Goal: Task Accomplishment & Management: Use online tool/utility

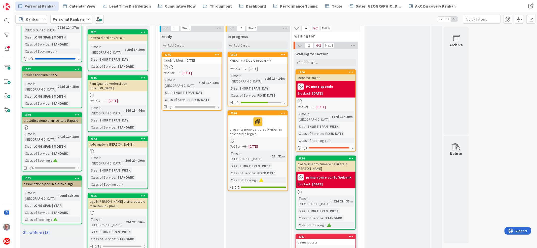
scroll to position [493, 0]
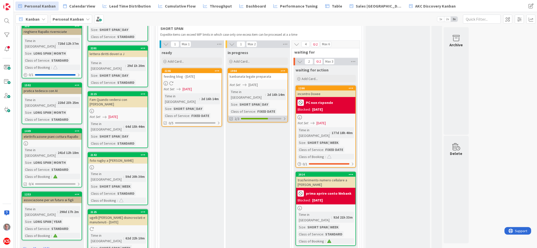
click at [285, 117] on div at bounding box center [284, 119] width 3 height 4
click at [262, 73] on div "kanbanata legale preparata" at bounding box center [257, 76] width 59 height 7
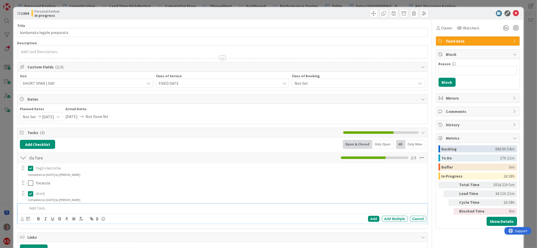
click at [50, 209] on p at bounding box center [226, 209] width 396 height 6
click at [368, 219] on div "Add" at bounding box center [373, 219] width 11 height 6
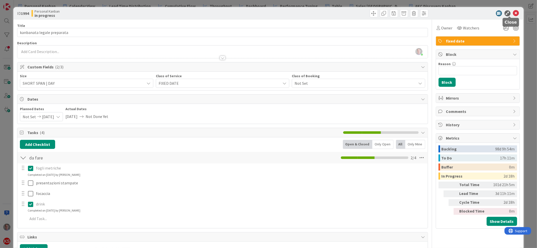
click at [513, 12] on icon at bounding box center [516, 13] width 6 height 6
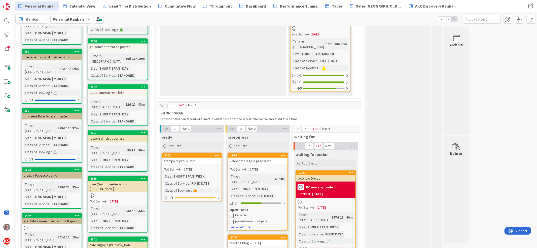
scroll to position [449, 0]
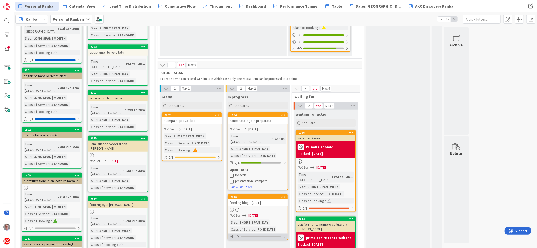
click at [285, 235] on div at bounding box center [284, 237] width 3 height 4
click at [271, 200] on div "feeding blog - [DATE]" at bounding box center [257, 203] width 59 height 7
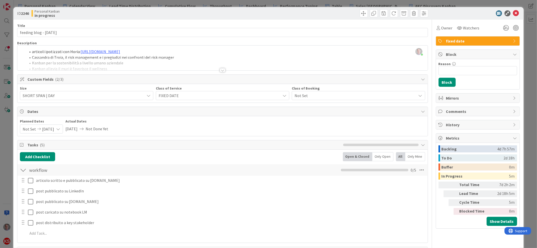
click at [31, 53] on div "[PERSON_NAME] just joined articoli ipotizzati con Horia: [URL][DOMAIN_NAME] Cas…" at bounding box center [222, 58] width 410 height 25
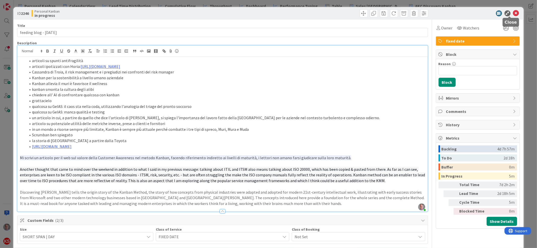
click at [513, 12] on icon at bounding box center [516, 13] width 6 height 6
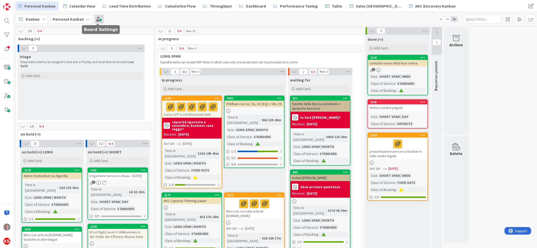
click at [96, 16] on span at bounding box center [99, 19] width 9 height 9
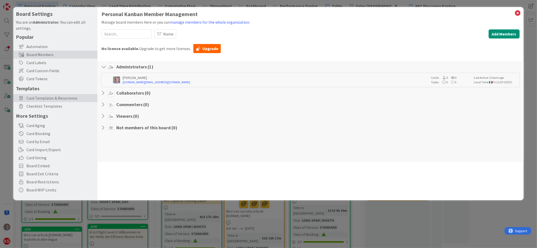
click at [44, 100] on span "Card Templates & Recurrence" at bounding box center [60, 98] width 69 height 6
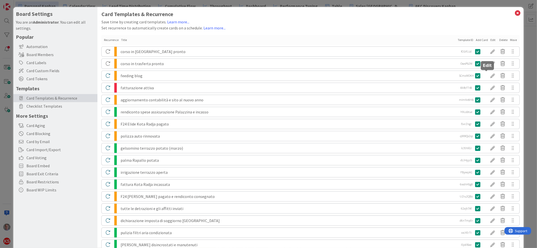
click at [488, 76] on div at bounding box center [493, 76] width 10 height 9
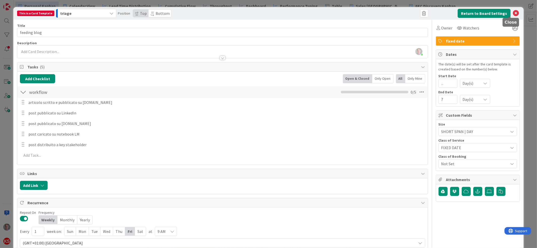
click at [513, 12] on icon at bounding box center [516, 13] width 6 height 6
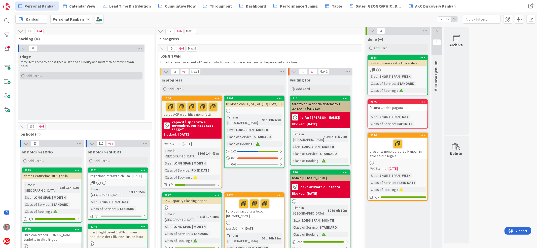
click at [36, 74] on span "Add Card..." at bounding box center [34, 76] width 16 height 5
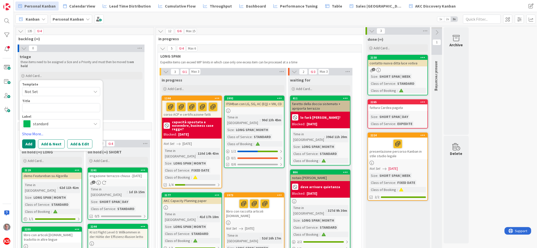
click at [65, 90] on span "Not Set" at bounding box center [56, 91] width 63 height 7
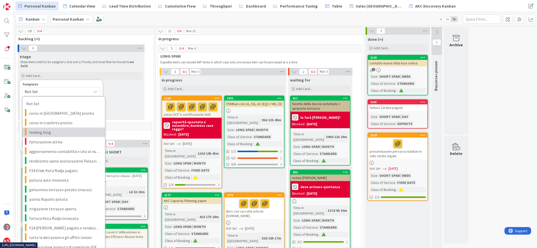
click at [57, 130] on span "feeding blog" at bounding box center [65, 132] width 72 height 7
type textarea "x"
type textarea "feeding blog"
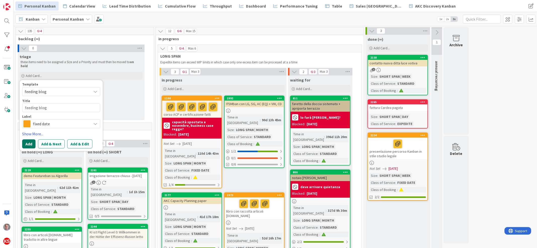
click at [30, 140] on button "Add" at bounding box center [28, 144] width 13 height 9
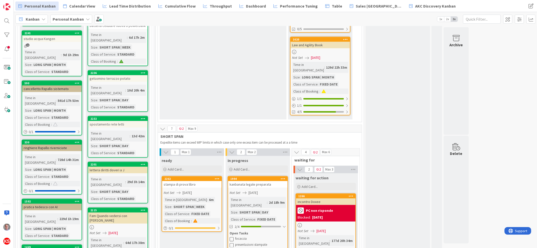
scroll to position [434, 0]
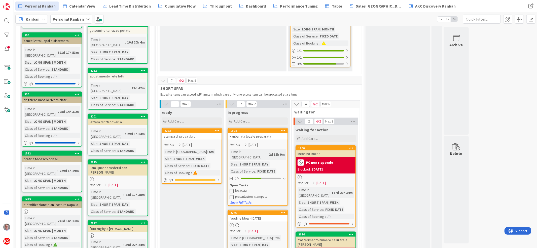
click at [269, 215] on div "feeding blog - [DATE]" at bounding box center [257, 218] width 59 height 7
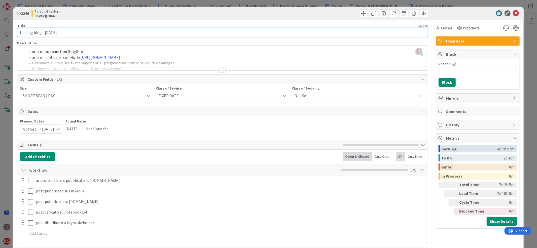
drag, startPoint x: 40, startPoint y: 32, endPoint x: 70, endPoint y: 32, distance: 30.0
click at [70, 32] on input "feeding blog - [DATE]" at bounding box center [222, 32] width 411 height 9
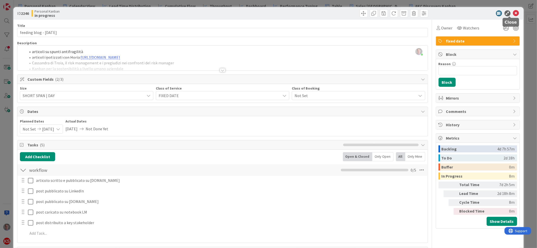
click at [513, 12] on icon at bounding box center [516, 13] width 6 height 6
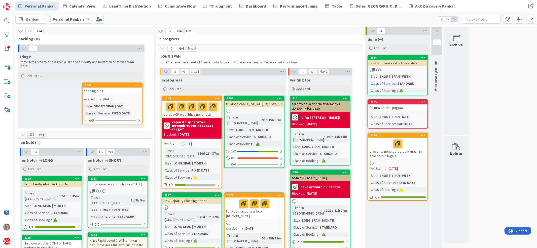
click at [107, 88] on div "feeding blog" at bounding box center [112, 91] width 59 height 7
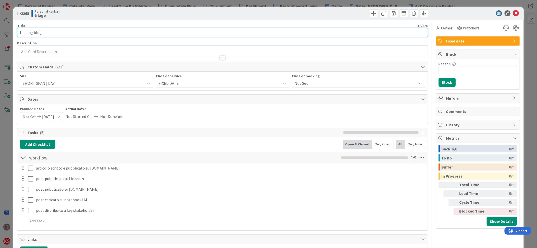
click at [75, 32] on input "feeding blog" at bounding box center [222, 32] width 411 height 9
paste input "- [DATE]"
click at [44, 31] on input "feeding blog - [DATE]" at bounding box center [222, 32] width 411 height 9
click at [50, 31] on input "feeding blog - [DATE]" at bounding box center [222, 32] width 411 height 9
type input "feeding blog - [DATE]"
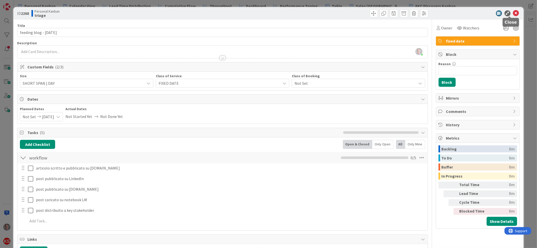
click at [513, 12] on icon at bounding box center [516, 13] width 6 height 6
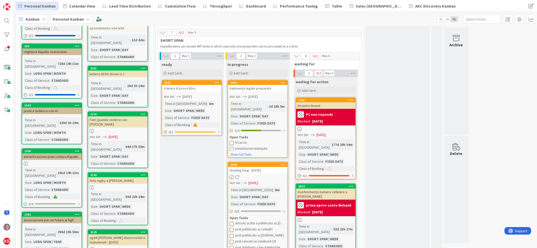
scroll to position [489, 0]
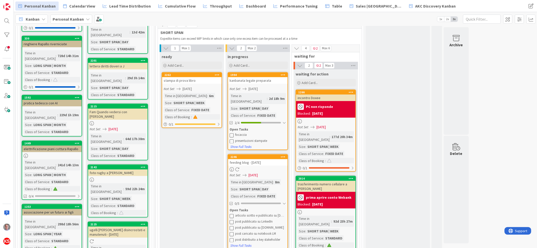
click at [241, 168] on div at bounding box center [257, 170] width 59 height 4
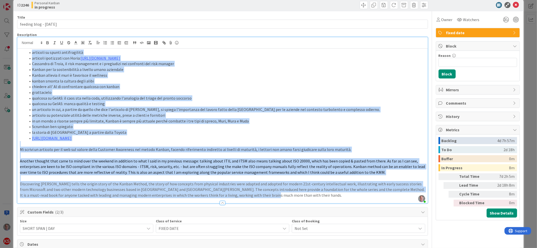
scroll to position [9, 0]
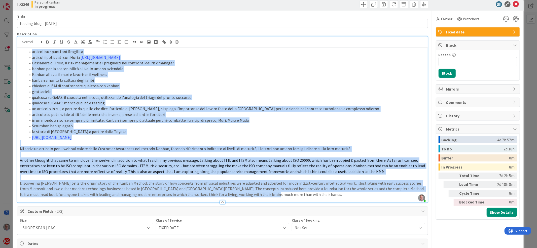
drag, startPoint x: 31, startPoint y: 50, endPoint x: 299, endPoint y: 235, distance: 325.7
click at [299, 235] on div "Title 25 / 128 feeding blog - [DATE] Description [PERSON_NAME] just joined arti…" at bounding box center [222, 224] width 411 height 427
copy div "loremips do sitame consecteturad elitsedd eiusmodtem inc Utlab: etdol://magnaal…"
click at [513, 4] on icon at bounding box center [516, 4] width 6 height 6
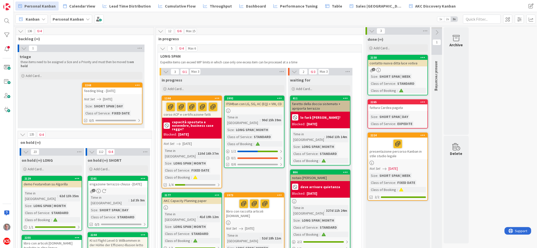
click at [120, 88] on div "feeding blog - [DATE]" at bounding box center [112, 91] width 59 height 7
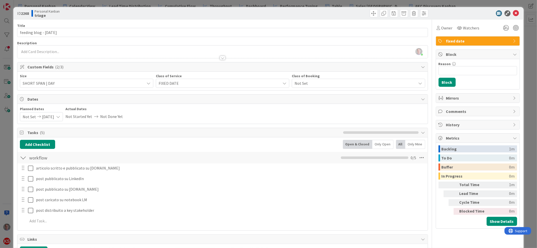
click at [108, 51] on div "[PERSON_NAME] just joined" at bounding box center [222, 52] width 410 height 13
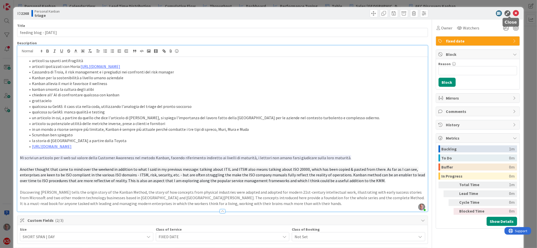
click at [513, 14] on icon at bounding box center [516, 13] width 6 height 6
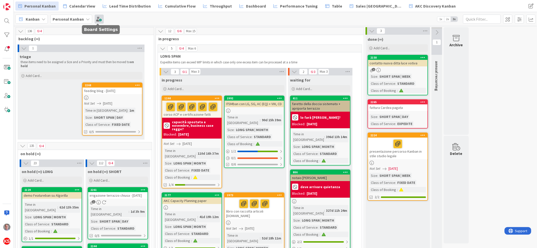
click at [99, 20] on span at bounding box center [99, 19] width 9 height 9
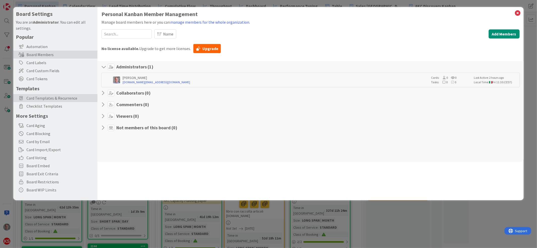
click at [48, 97] on span "Card Templates & Recurrence" at bounding box center [60, 98] width 69 height 6
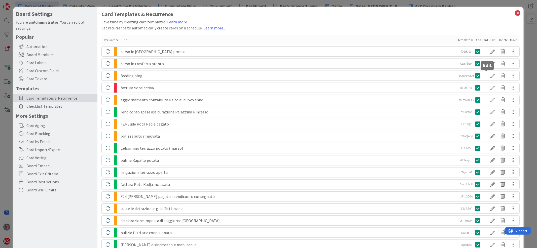
click at [488, 74] on div at bounding box center [493, 76] width 10 height 9
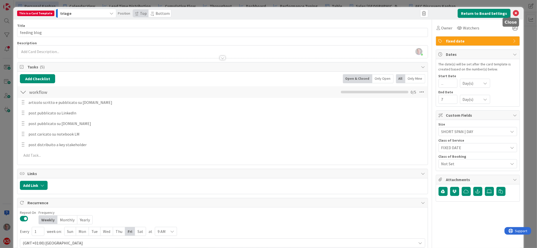
click at [513, 13] on icon at bounding box center [516, 13] width 6 height 6
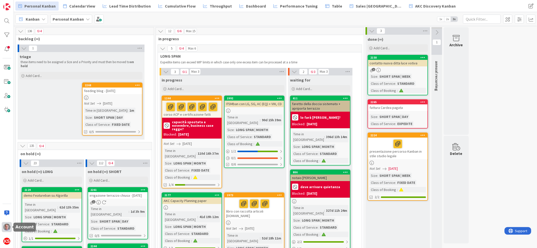
click at [5, 226] on img at bounding box center [6, 227] width 7 height 7
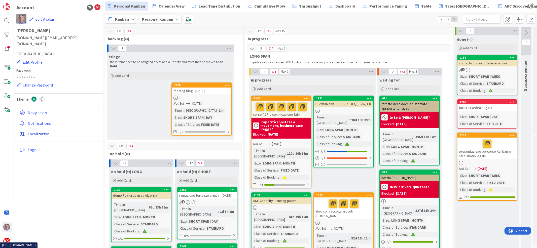
click at [41, 129] on link "Localization" at bounding box center [59, 133] width 83 height 9
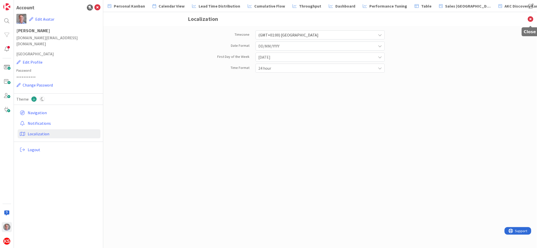
click at [530, 17] on icon at bounding box center [530, 19] width 13 height 14
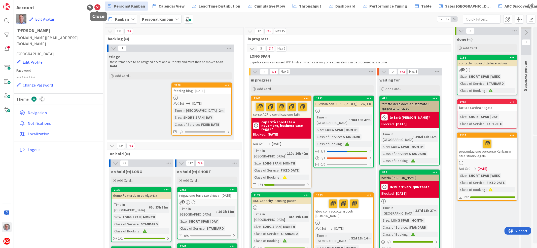
click at [96, 9] on icon at bounding box center [97, 8] width 6 height 6
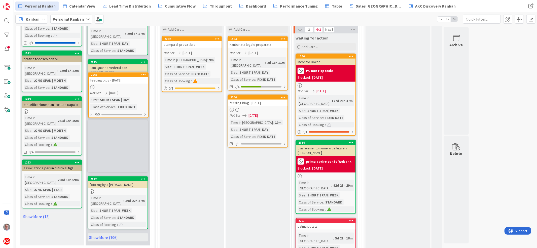
scroll to position [522, 0]
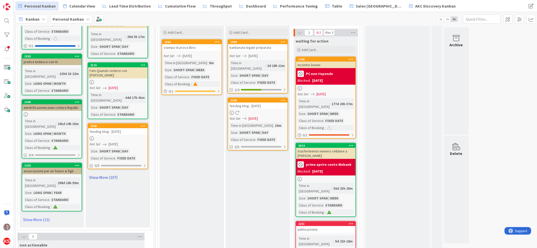
click at [110, 174] on link "Show More (107)" at bounding box center [118, 178] width 60 height 8
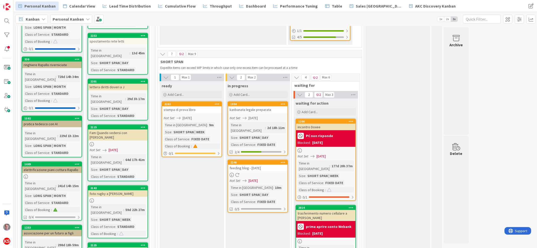
scroll to position [469, 0]
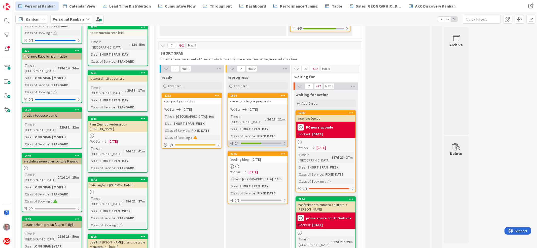
click at [284, 142] on div at bounding box center [284, 144] width 3 height 4
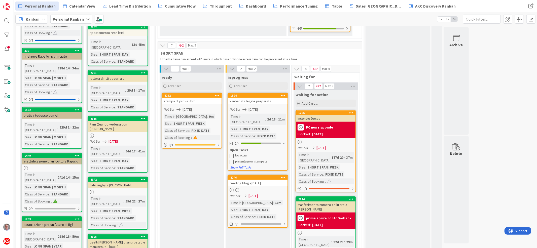
click at [231, 160] on icon at bounding box center [232, 162] width 4 height 4
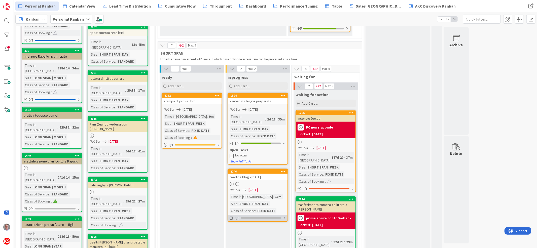
click at [284, 216] on div at bounding box center [284, 218] width 3 height 4
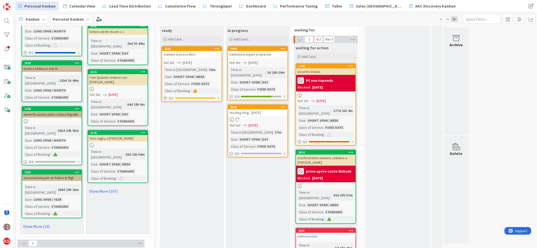
scroll to position [519, 0]
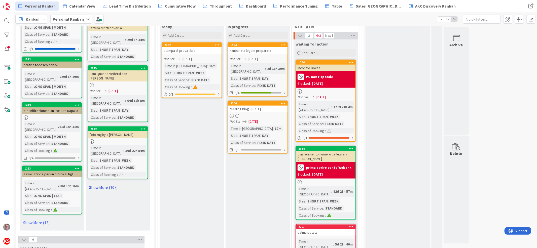
click at [98, 184] on link "Show More (107)" at bounding box center [118, 188] width 60 height 8
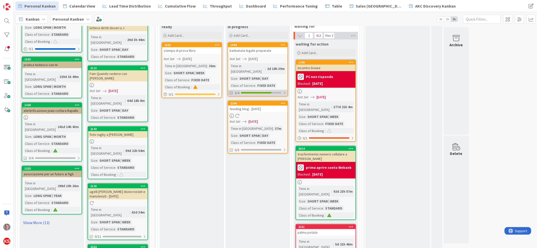
click at [284, 91] on div at bounding box center [284, 93] width 3 height 4
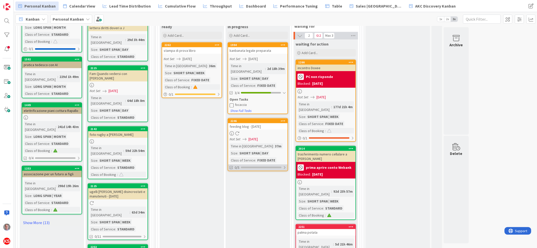
click at [286, 165] on div "0/5" at bounding box center [257, 168] width 59 height 6
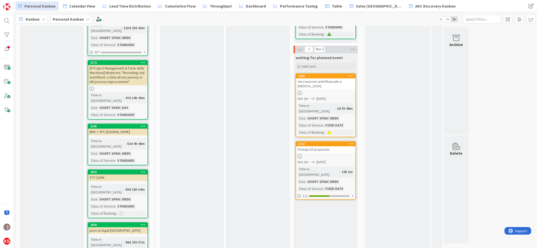
scroll to position [803, 0]
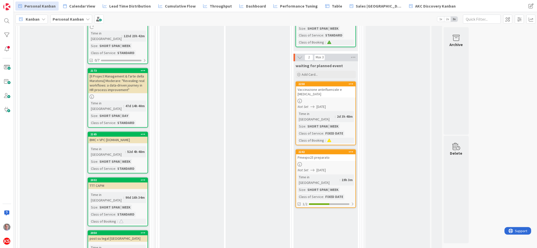
click at [337, 155] on div "Pmexpo25 preparato" at bounding box center [325, 158] width 59 height 7
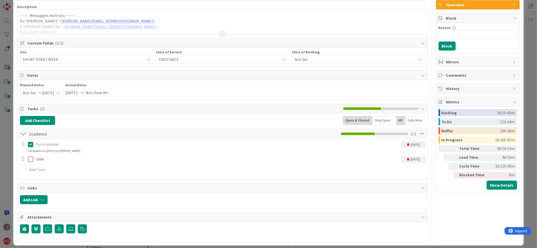
scroll to position [41, 0]
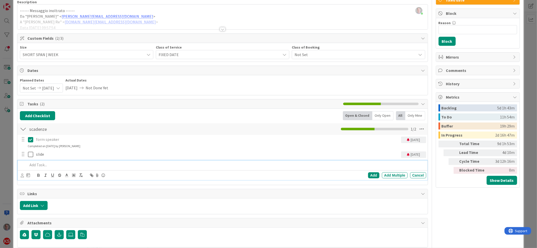
click at [32, 164] on p at bounding box center [226, 165] width 396 height 6
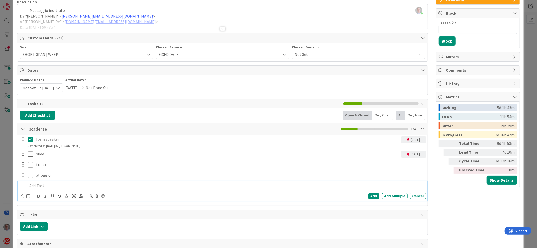
scroll to position [0, 0]
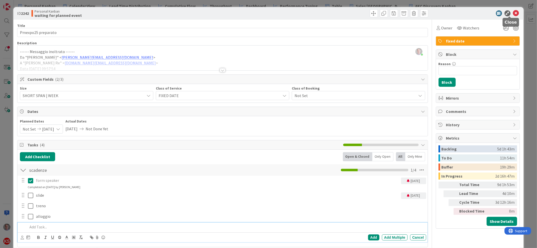
click at [513, 13] on icon at bounding box center [516, 13] width 6 height 6
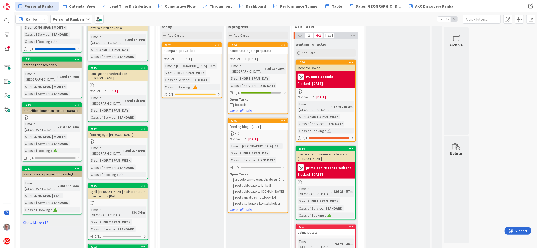
scroll to position [503, 0]
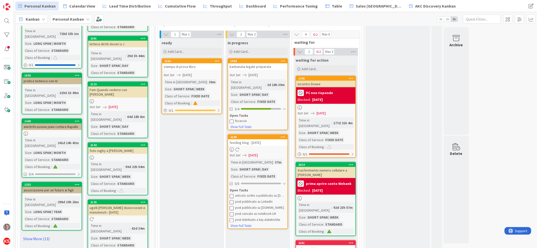
click at [231, 194] on icon at bounding box center [232, 196] width 4 height 4
click at [232, 194] on icon at bounding box center [232, 196] width 4 height 4
click at [232, 200] on icon at bounding box center [232, 202] width 4 height 4
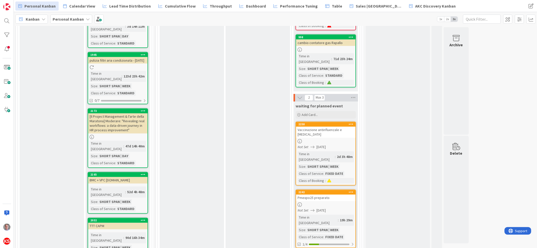
scroll to position [754, 0]
